Goal: Transaction & Acquisition: Register for event/course

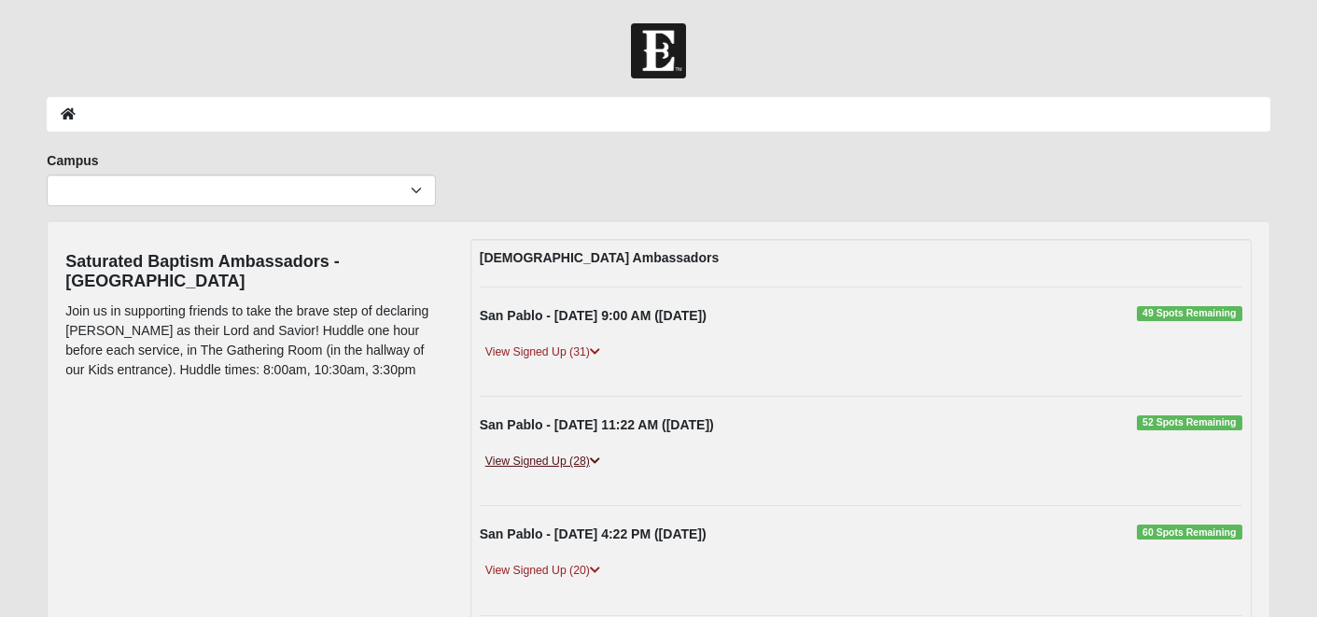
click at [559, 460] on link "View Signed Up (28)" at bounding box center [543, 462] width 126 height 20
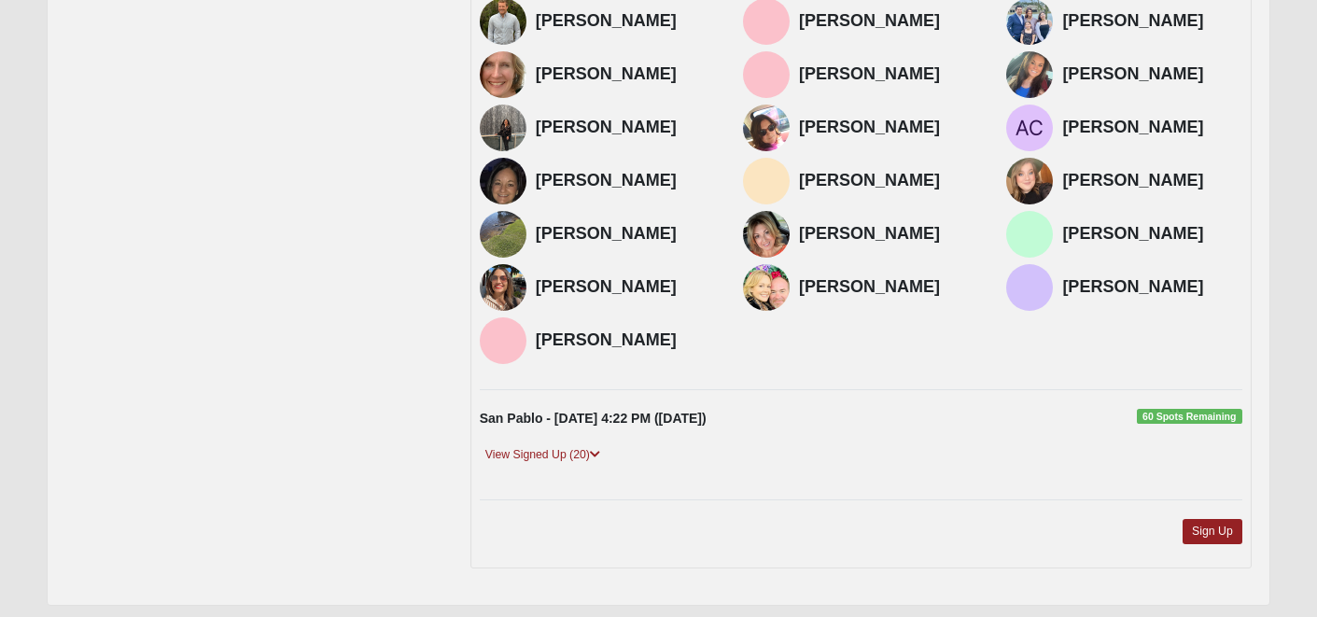
scroll to position [714, 0]
click at [1205, 520] on link "Sign Up" at bounding box center [1212, 532] width 60 height 25
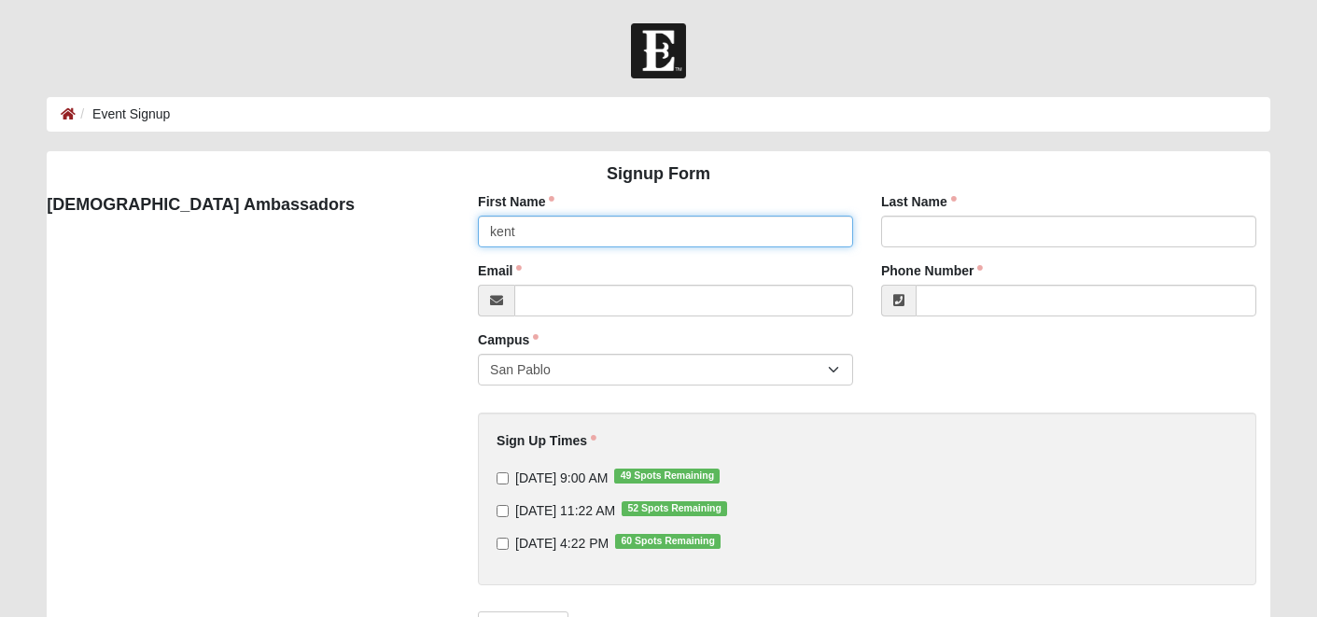
type input "kent"
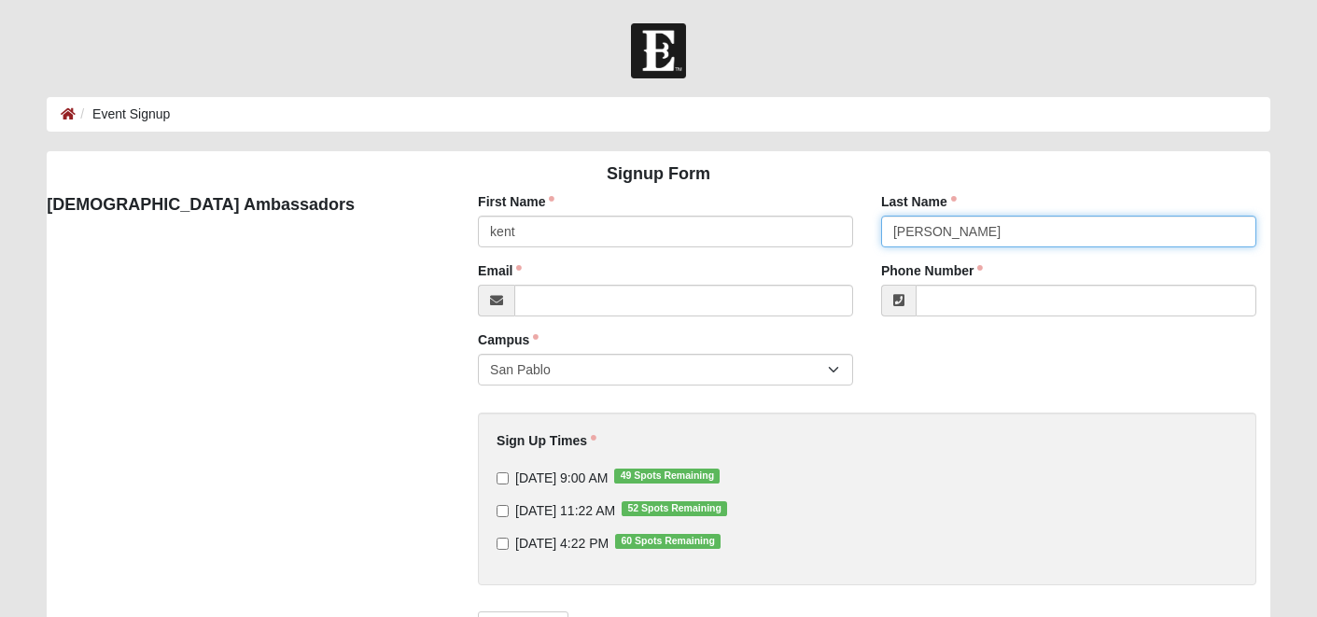
type input "daniels"
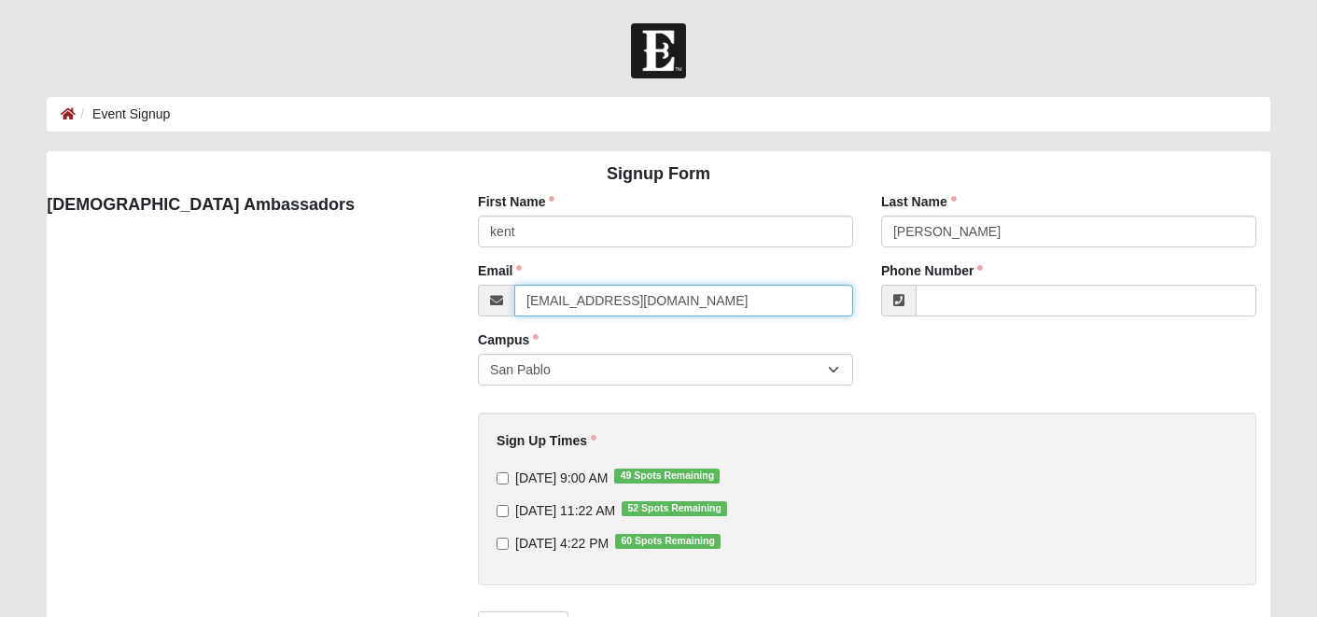
type input "kentdaniels01@gmail.com"
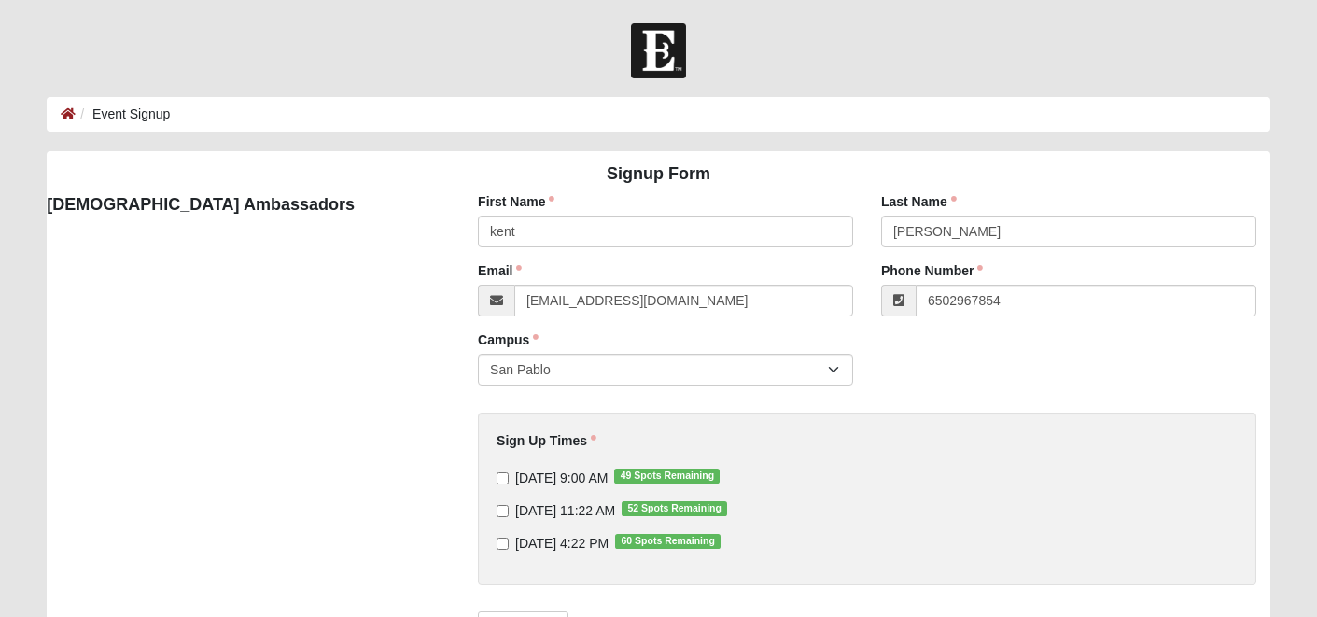
type input "(650) 296-7854"
click at [497, 511] on input "9/14/2025 11:22 AM 52 Spots Remaining" at bounding box center [502, 511] width 12 height 12
checkbox input "true"
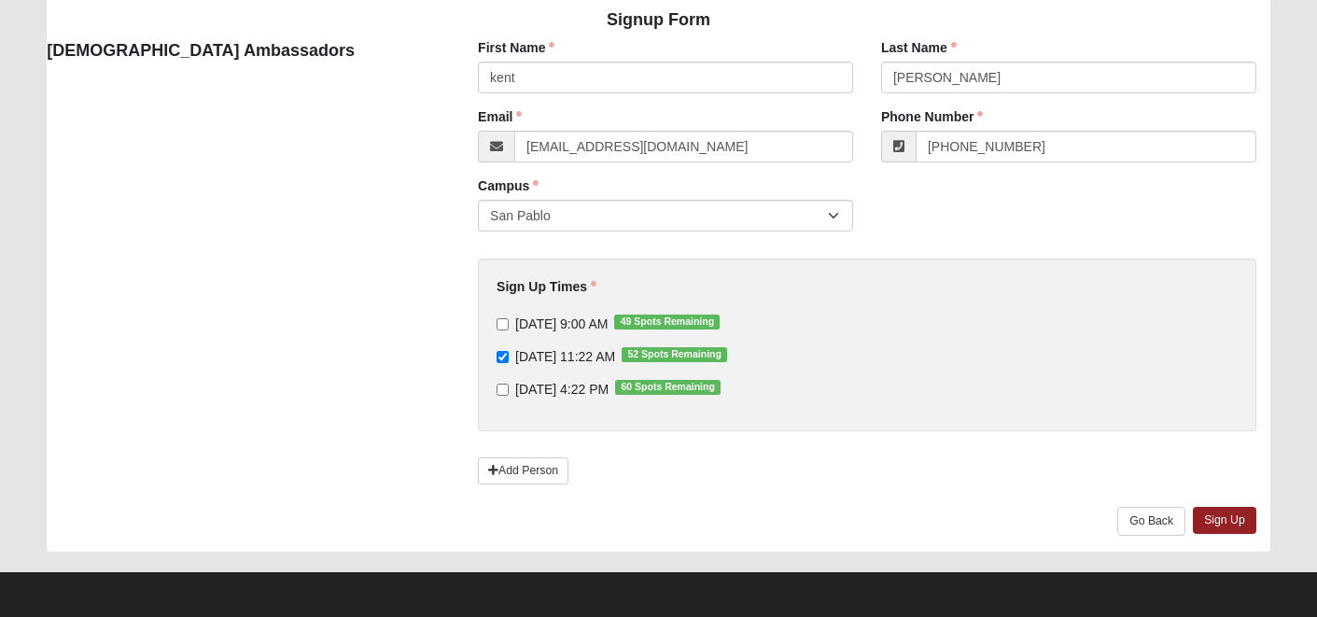
scroll to position [153, 0]
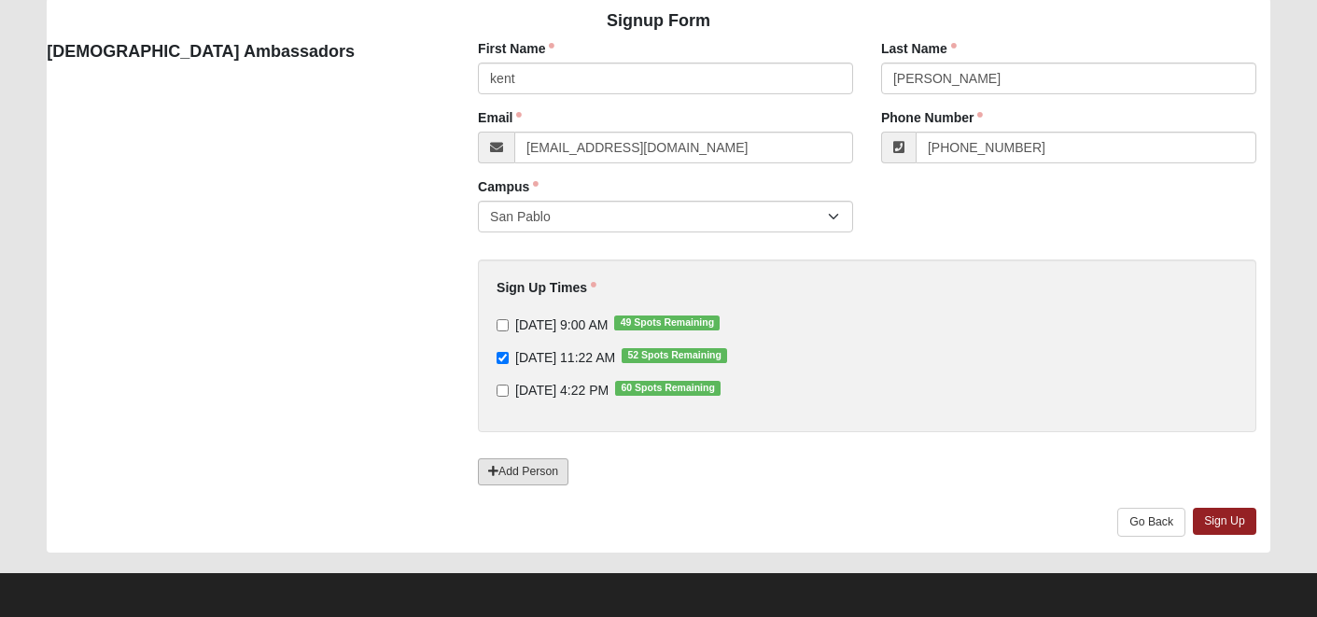
click at [540, 463] on link "Add Person" at bounding box center [523, 471] width 91 height 27
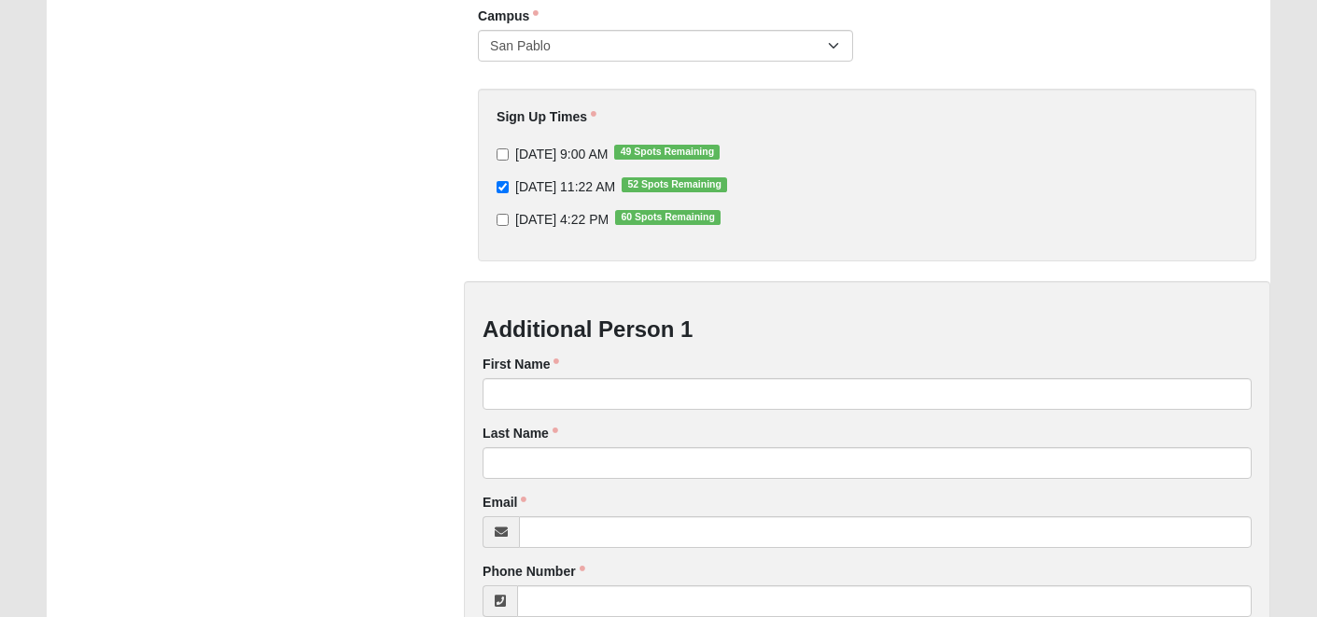
scroll to position [340, 0]
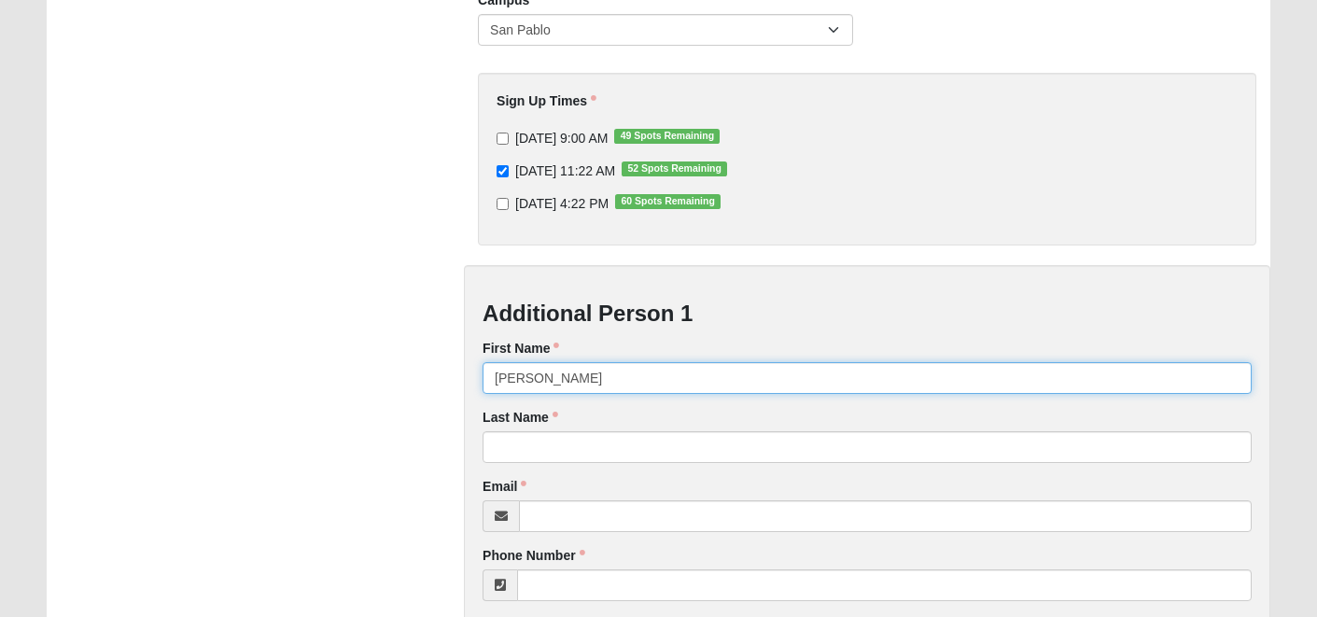
type input "noreen"
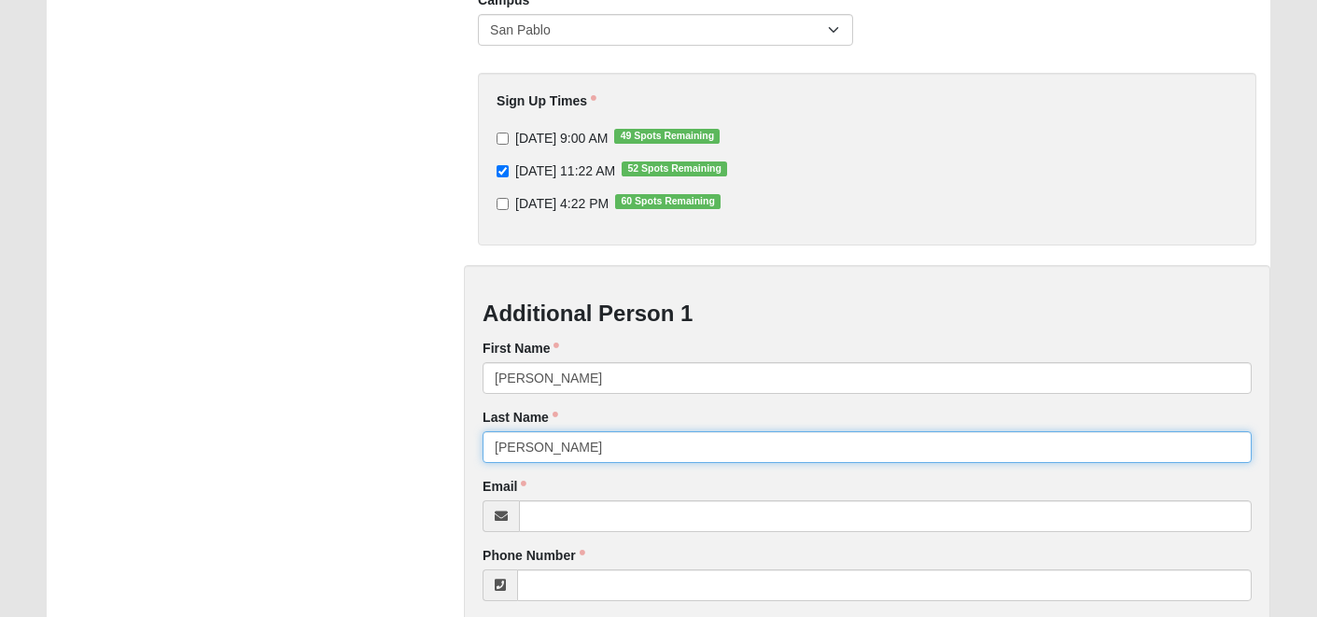
type input "daniels"
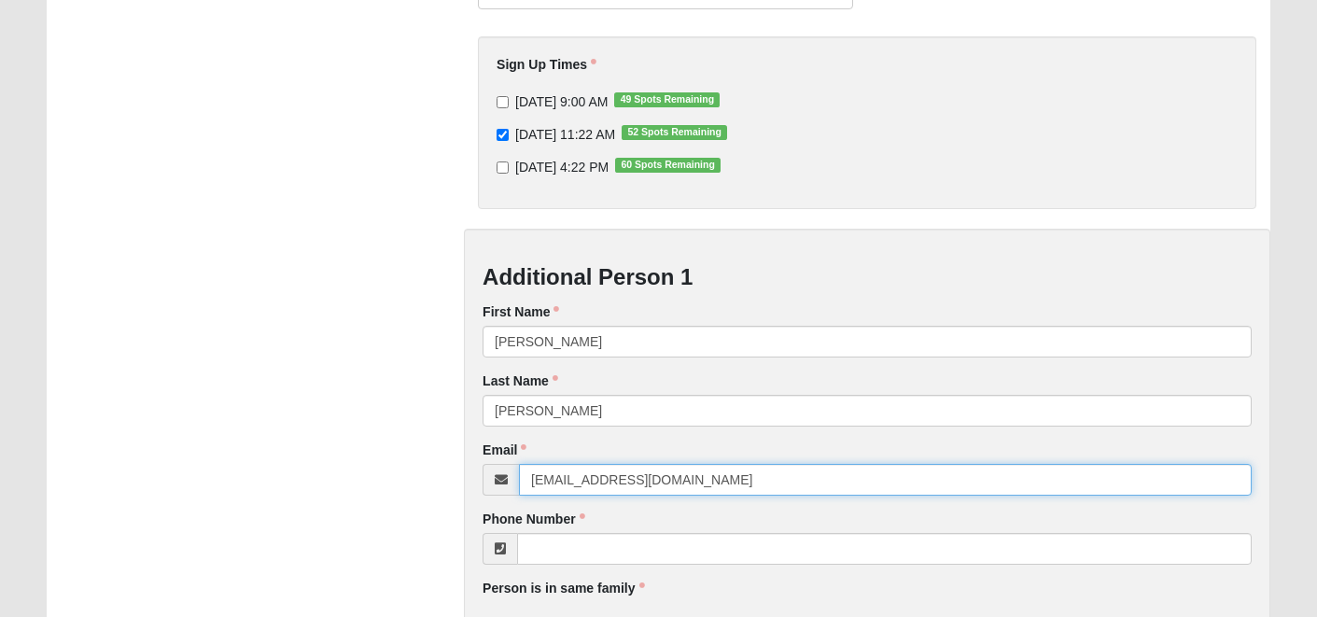
scroll to position [422, 0]
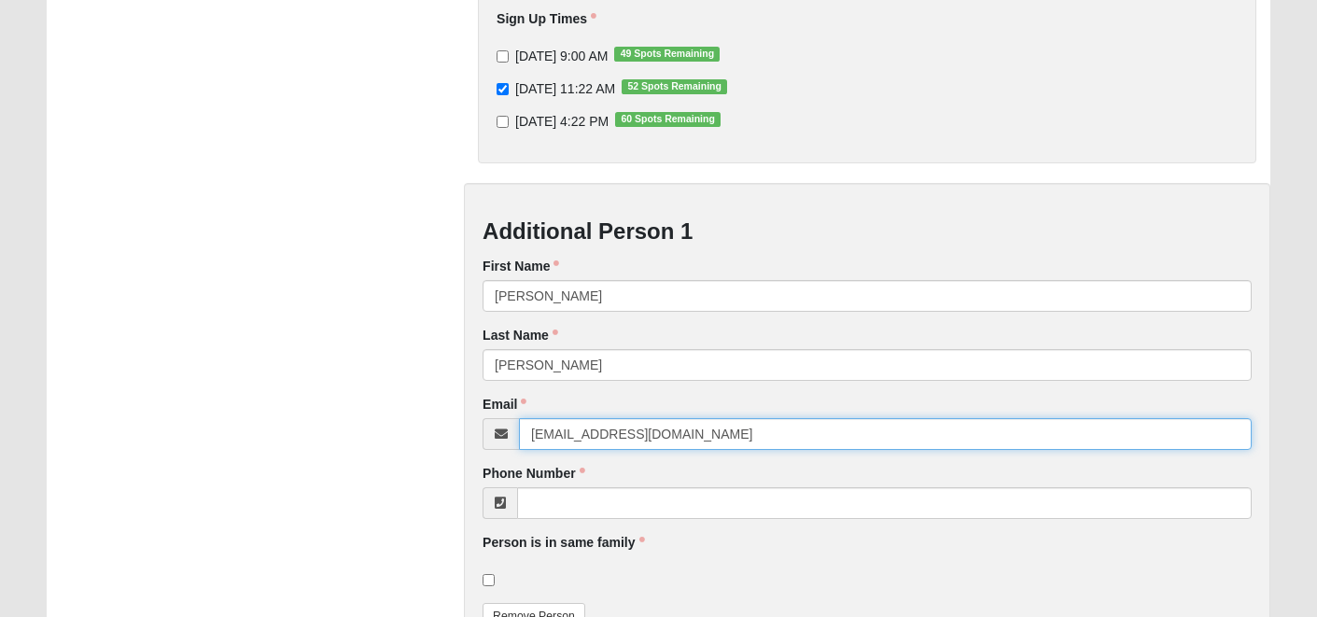
type input "noreen1d@aol.com"
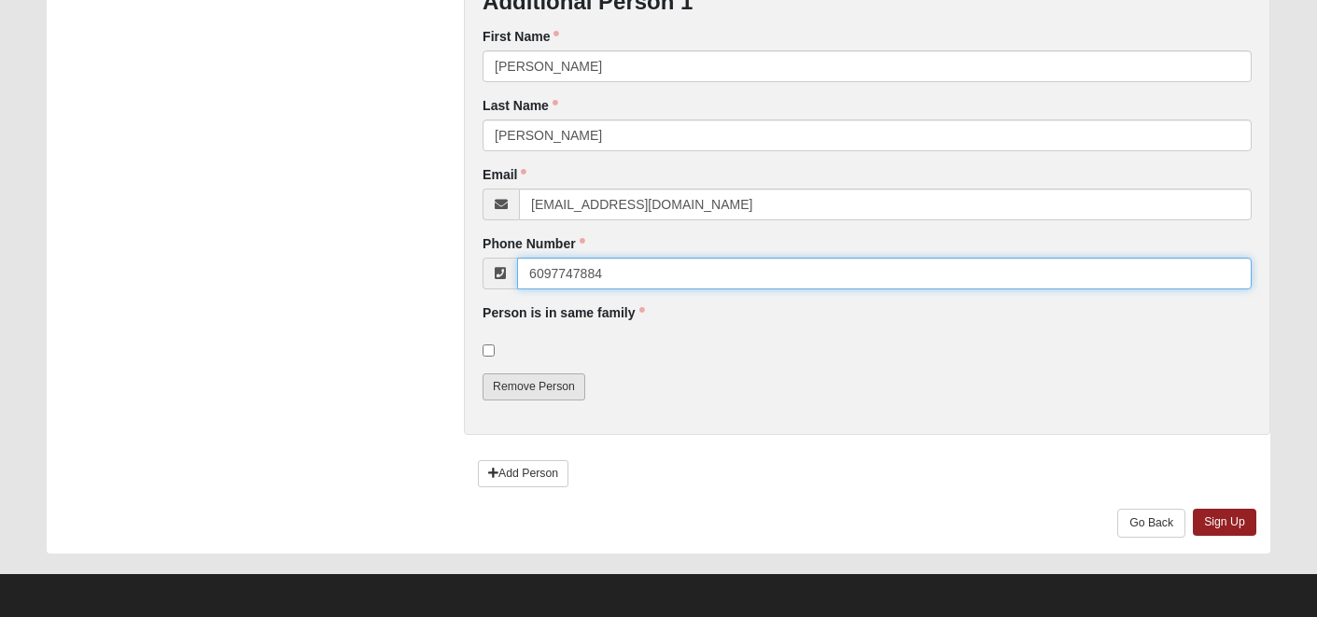
scroll to position [650, 0]
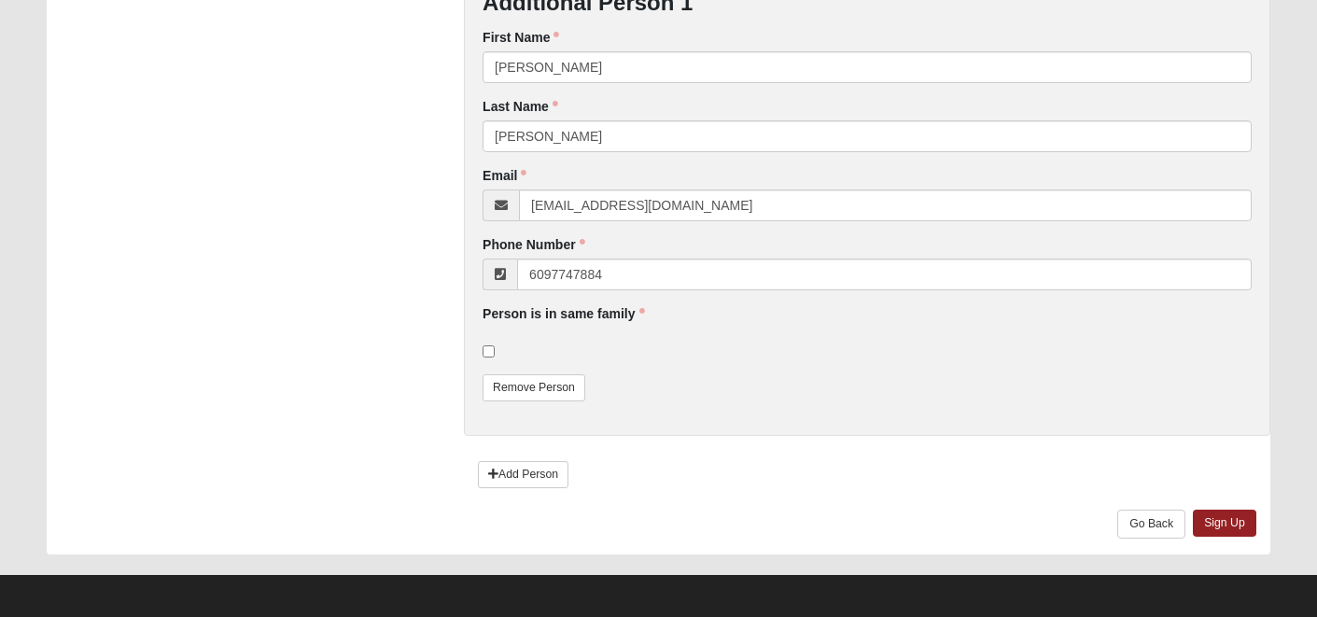
type input "(609) 774-7884"
click at [487, 353] on input "checkbox" at bounding box center [488, 351] width 12 height 12
checkbox input "true"
click at [1229, 524] on link "Sign Up" at bounding box center [1223, 522] width 63 height 27
